Goal: Task Accomplishment & Management: Complete application form

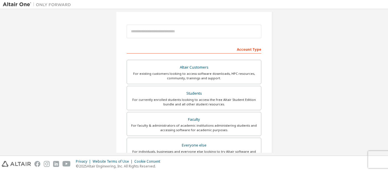
scroll to position [80, 0]
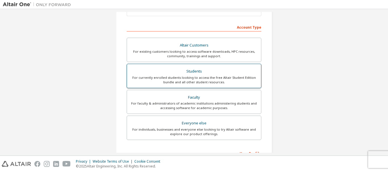
click at [185, 71] on div "Students" at bounding box center [193, 72] width 127 height 8
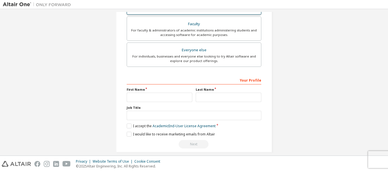
scroll to position [171, 0]
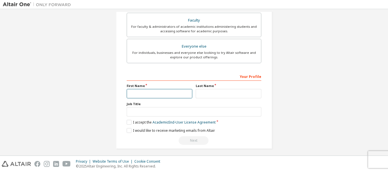
click at [158, 97] on input "text" at bounding box center [160, 93] width 66 height 9
type input "*****"
type input "*******"
click at [166, 116] on input "text" at bounding box center [194, 111] width 135 height 9
type input "*******"
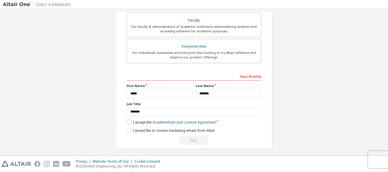
click at [139, 124] on label "I accept the Academic End-User License Agreement" at bounding box center [171, 122] width 89 height 5
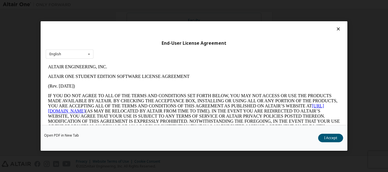
scroll to position [0, 0]
click at [326, 139] on button "I Accept" at bounding box center [330, 138] width 25 height 9
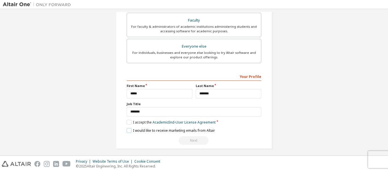
click at [194, 128] on label "I would like to receive marketing emails from Altair" at bounding box center [171, 130] width 88 height 5
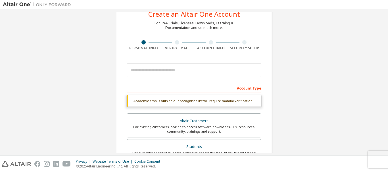
scroll to position [18, 0]
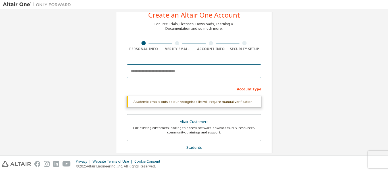
click at [187, 72] on input "email" at bounding box center [194, 71] width 135 height 14
type input "**********"
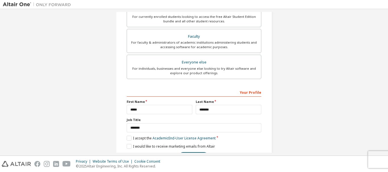
scroll to position [160, 0]
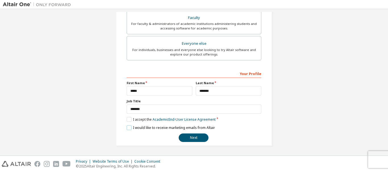
click at [154, 127] on label "I would like to receive marketing emails from Altair" at bounding box center [171, 127] width 88 height 5
click at [196, 141] on button "Next" at bounding box center [194, 138] width 30 height 9
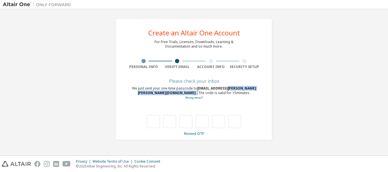
drag, startPoint x: 216, startPoint y: 87, endPoint x: 243, endPoint y: 90, distance: 27.1
click at [243, 90] on div "We just sent your one-time passcode to [EMAIL_ADDRESS][PERSON_NAME][PERSON_NAME…" at bounding box center [194, 93] width 135 height 14
click at [195, 134] on link "Resend OTP" at bounding box center [194, 133] width 20 height 5
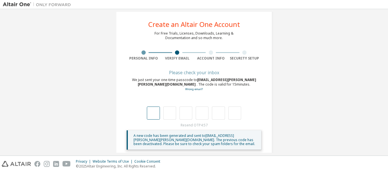
scroll to position [16, 0]
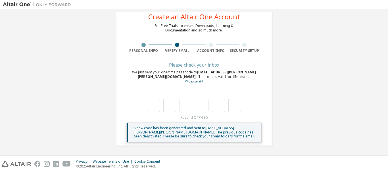
click at [210, 47] on div "Account Info" at bounding box center [211, 48] width 34 height 10
click at [210, 46] on div at bounding box center [211, 45] width 4 height 4
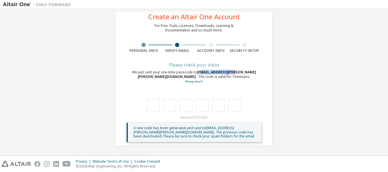
drag, startPoint x: 193, startPoint y: 70, endPoint x: 225, endPoint y: 70, distance: 31.8
click at [225, 70] on span "[EMAIL_ADDRESS][PERSON_NAME][PERSON_NAME][DOMAIN_NAME]" at bounding box center [197, 74] width 118 height 9
drag, startPoint x: 239, startPoint y: 73, endPoint x: 190, endPoint y: 71, distance: 49.1
click at [190, 71] on span "[EMAIL_ADDRESS][PERSON_NAME][PERSON_NAME][DOMAIN_NAME]" at bounding box center [197, 74] width 118 height 9
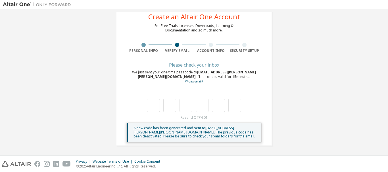
click at [245, 69] on div "Please check your inbox We just sent your one-time passcode to [EMAIL_ADDRESS][…" at bounding box center [194, 102] width 135 height 79
click at [150, 107] on input "text" at bounding box center [153, 105] width 13 height 13
type input "*"
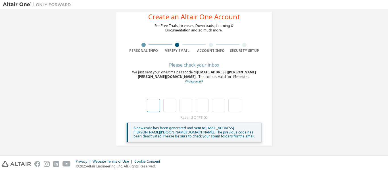
type input "*"
click at [153, 107] on input "text" at bounding box center [153, 105] width 13 height 13
type input "*"
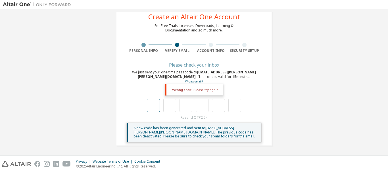
type input "*"
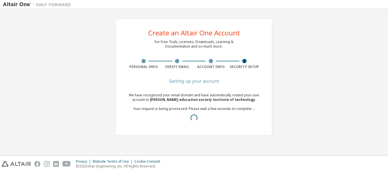
scroll to position [0, 0]
drag, startPoint x: 158, startPoint y: 97, endPoint x: 175, endPoint y: 95, distance: 17.1
click at [175, 95] on div "We have recognised your email domain and have automatically routed your user ac…" at bounding box center [194, 109] width 135 height 32
click at [266, 79] on div "Create an Altair One Account For Free Trials, Licenses, Downloads, Learning & D…" at bounding box center [194, 77] width 156 height 117
